Goal: Information Seeking & Learning: Learn about a topic

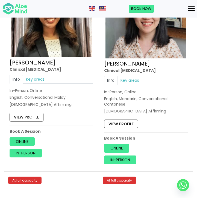
scroll to position [2589, 0]
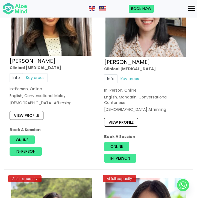
click at [36, 73] on link "Key areas" at bounding box center [35, 77] width 25 height 9
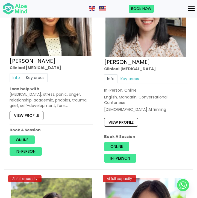
click at [13, 73] on link "Info" at bounding box center [16, 77] width 13 height 9
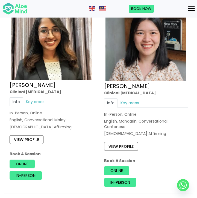
scroll to position [2572, 0]
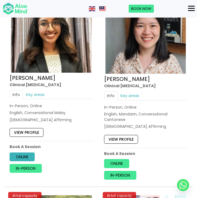
click at [25, 152] on link "Online" at bounding box center [22, 156] width 25 height 9
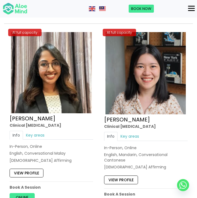
scroll to position [2531, 0]
click at [50, 56] on img at bounding box center [51, 72] width 81 height 81
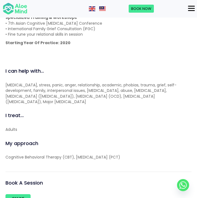
scroll to position [505, 0]
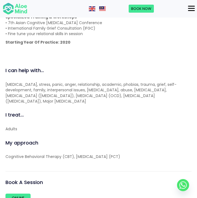
click at [22, 10] on img at bounding box center [15, 8] width 25 height 13
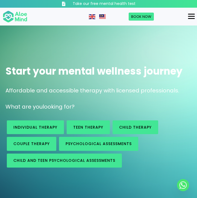
click at [188, 16] on div "Menu" at bounding box center [191, 16] width 7 height 1
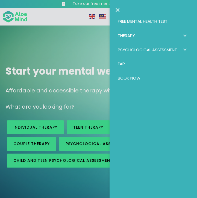
click at [186, 33] on span "Therapy: submenu" at bounding box center [185, 35] width 8 height 8
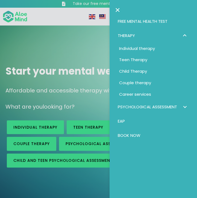
click at [187, 37] on span "Therapy: submenu" at bounding box center [185, 35] width 8 height 8
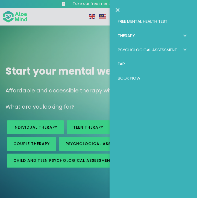
click at [185, 50] on span "Psychological assessment: submenu" at bounding box center [185, 50] width 8 height 8
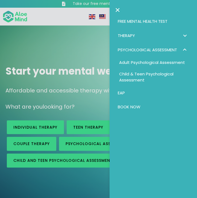
click at [162, 61] on span "Adult Psychological Assessment" at bounding box center [152, 62] width 66 height 6
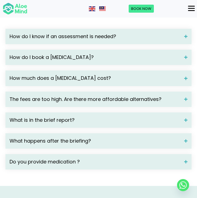
scroll to position [1090, 0]
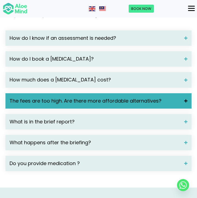
click at [149, 101] on span "The fees are too high. Are there more affordable alternatives?" at bounding box center [95, 100] width 171 height 7
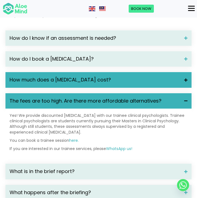
click at [85, 80] on span "How much does a psychological assessment cost?" at bounding box center [95, 79] width 171 height 7
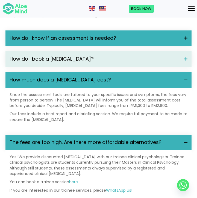
click at [67, 42] on div "How do I know if an assessment is needed?" at bounding box center [98, 37] width 186 height 15
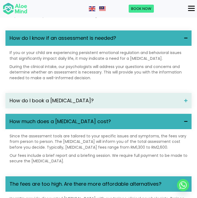
click at [67, 42] on div "How do I know if an assessment is needed?" at bounding box center [98, 37] width 186 height 15
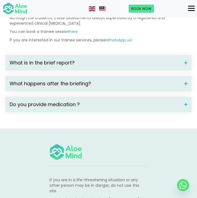
scroll to position [1241, 0]
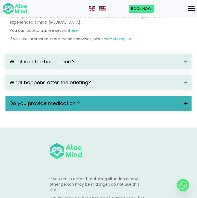
click at [60, 104] on span "Do you provide medication ?" at bounding box center [95, 103] width 171 height 7
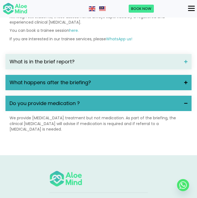
click at [51, 83] on span "What happens after the briefing?" at bounding box center [95, 82] width 171 height 7
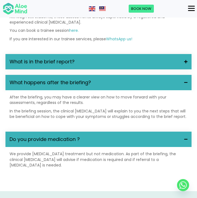
click at [52, 59] on span "What is in the brief report?" at bounding box center [95, 61] width 171 height 7
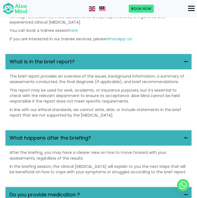
click at [13, 11] on img at bounding box center [15, 8] width 25 height 13
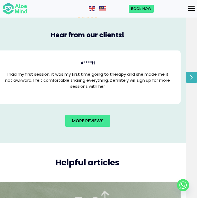
scroll to position [1376, 11]
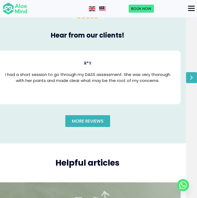
click at [97, 119] on span "More reviews" at bounding box center [88, 121] width 32 height 6
